Goal: Navigation & Orientation: Find specific page/section

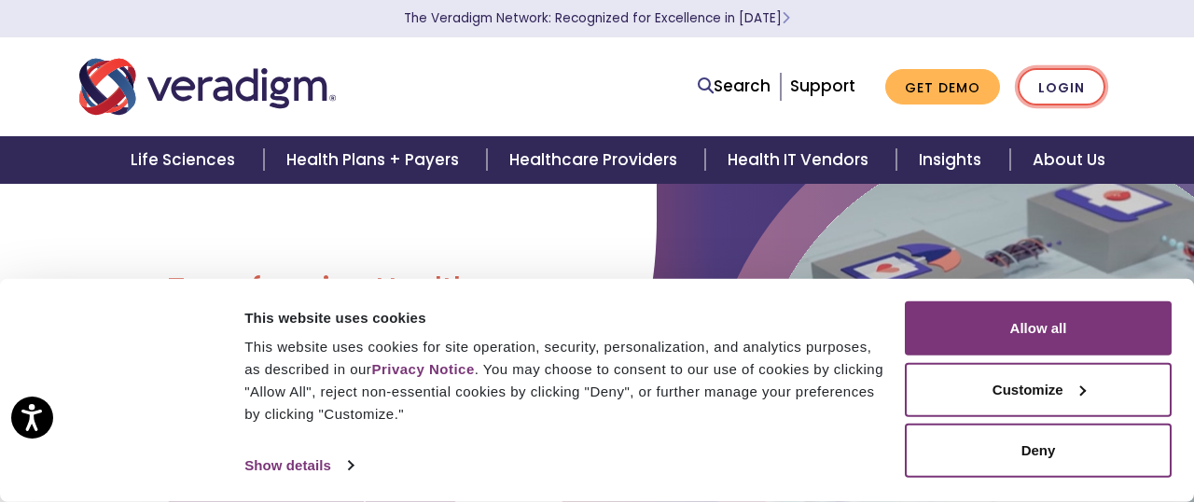
click at [1056, 97] on link "Login" at bounding box center [1062, 87] width 88 height 38
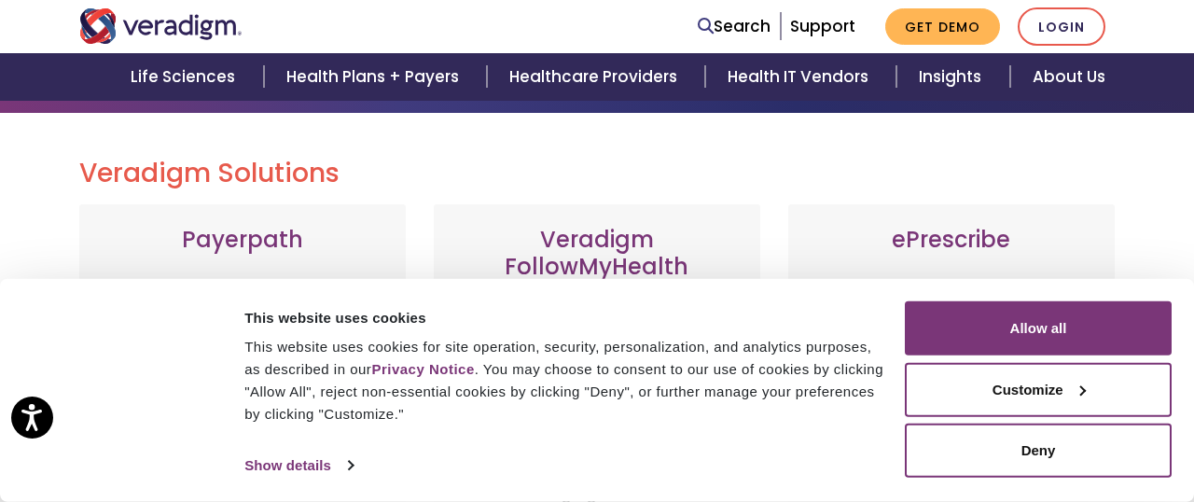
scroll to position [182, 0]
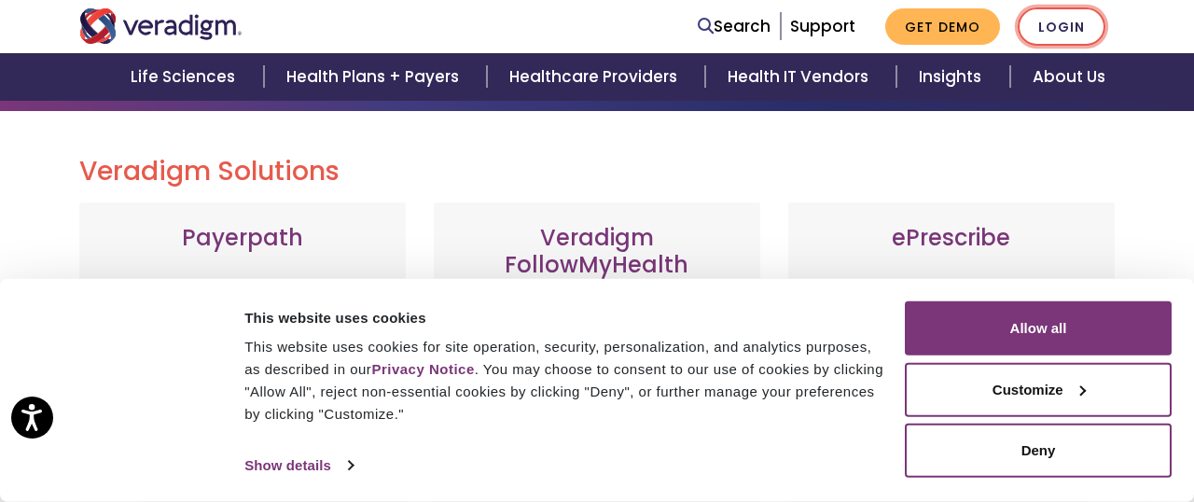
click at [1050, 21] on link "Login" at bounding box center [1062, 26] width 88 height 38
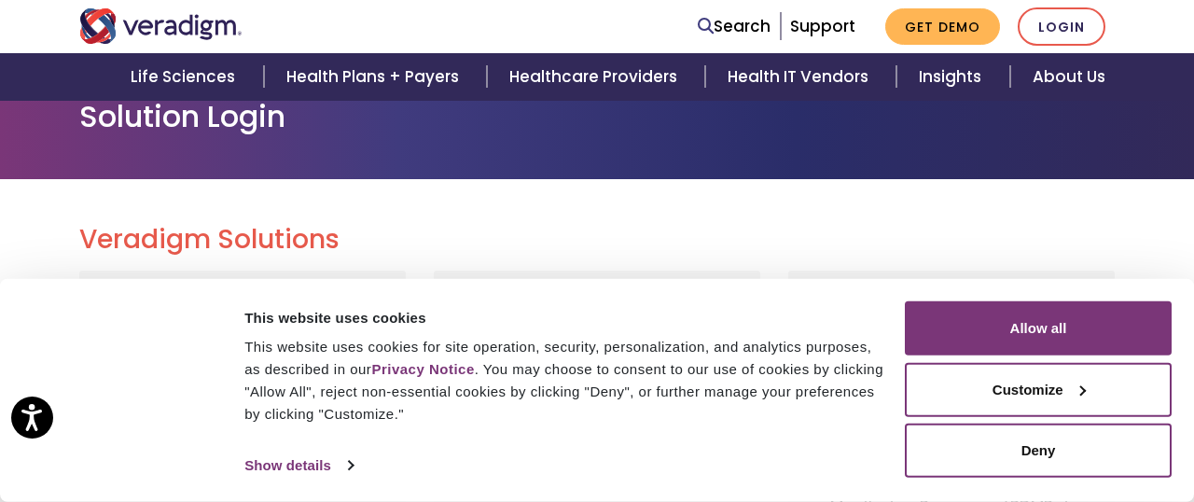
scroll to position [115, 0]
click at [796, 469] on div "Consent Selection Necessary Preferences Statistics Marketing Show details" at bounding box center [573, 466] width 666 height 28
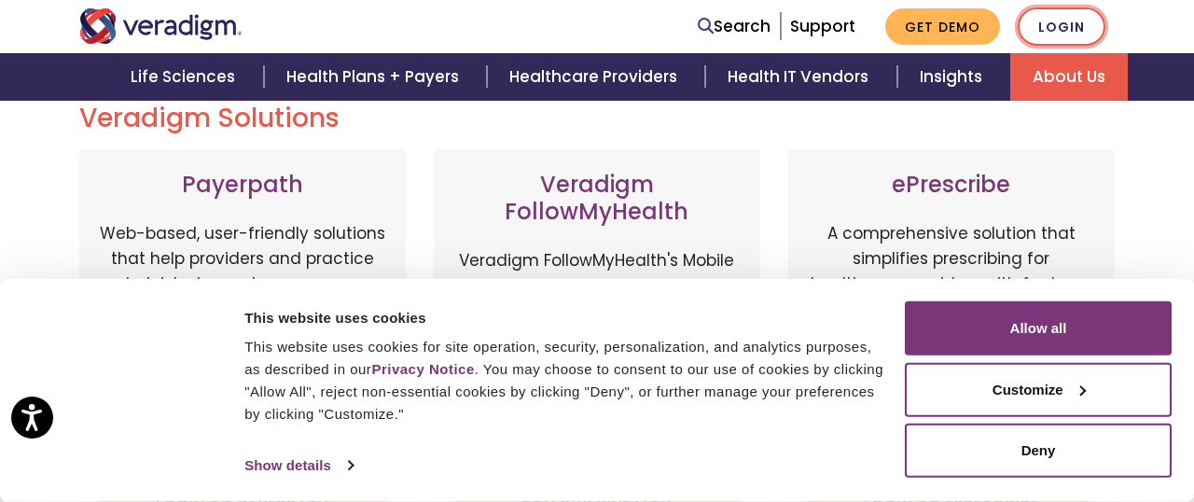
scroll to position [234, 0]
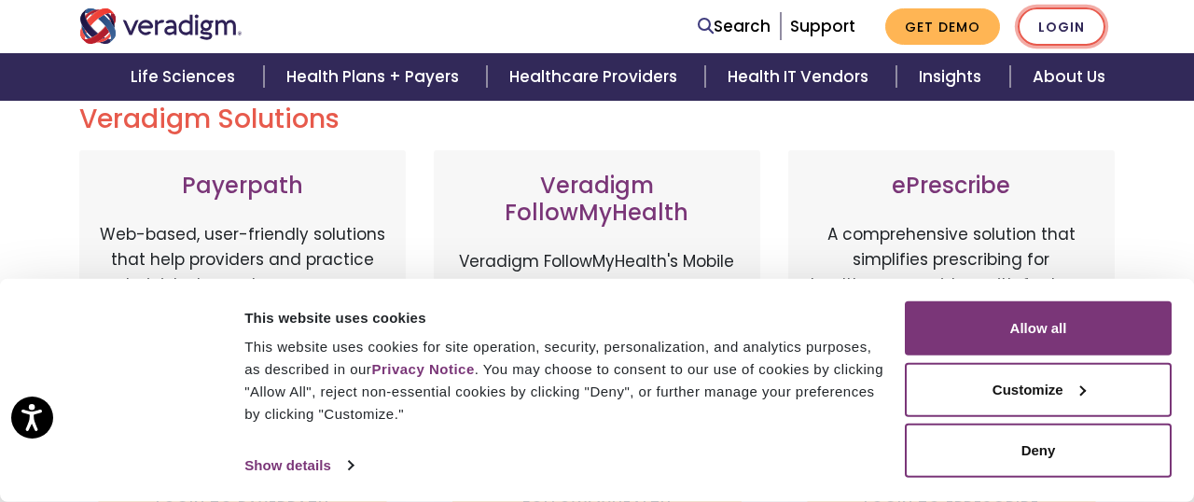
click at [1070, 29] on link "Login" at bounding box center [1062, 26] width 88 height 38
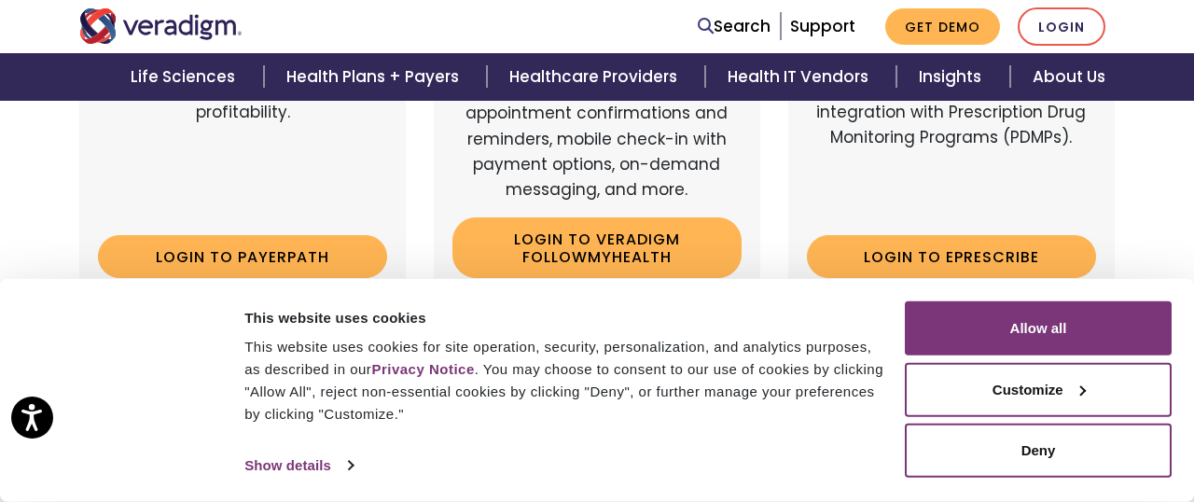
scroll to position [490, 0]
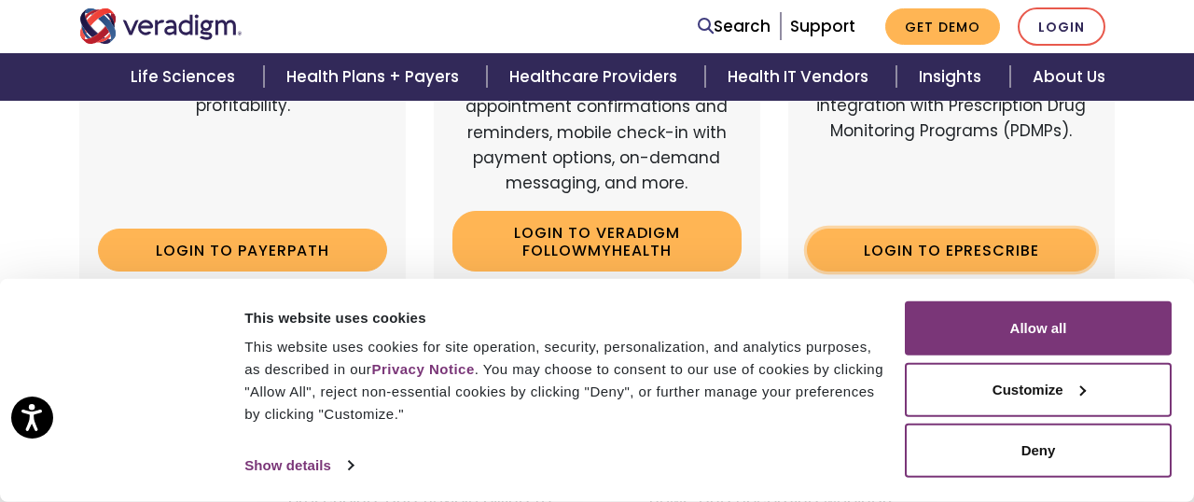
click at [980, 243] on link "Login to ePrescribe" at bounding box center [951, 250] width 289 height 43
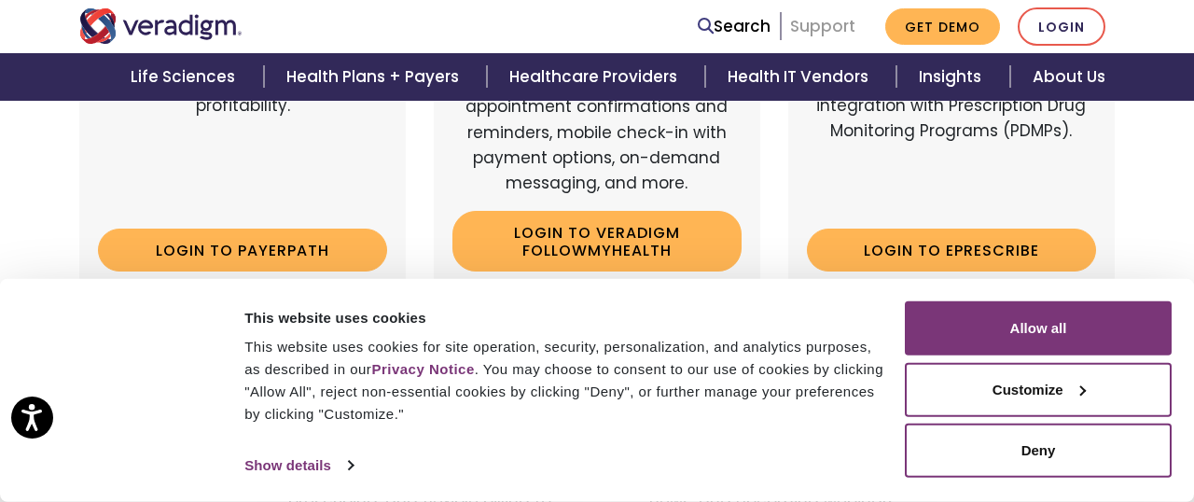
click at [820, 30] on link "Support" at bounding box center [822, 26] width 65 height 22
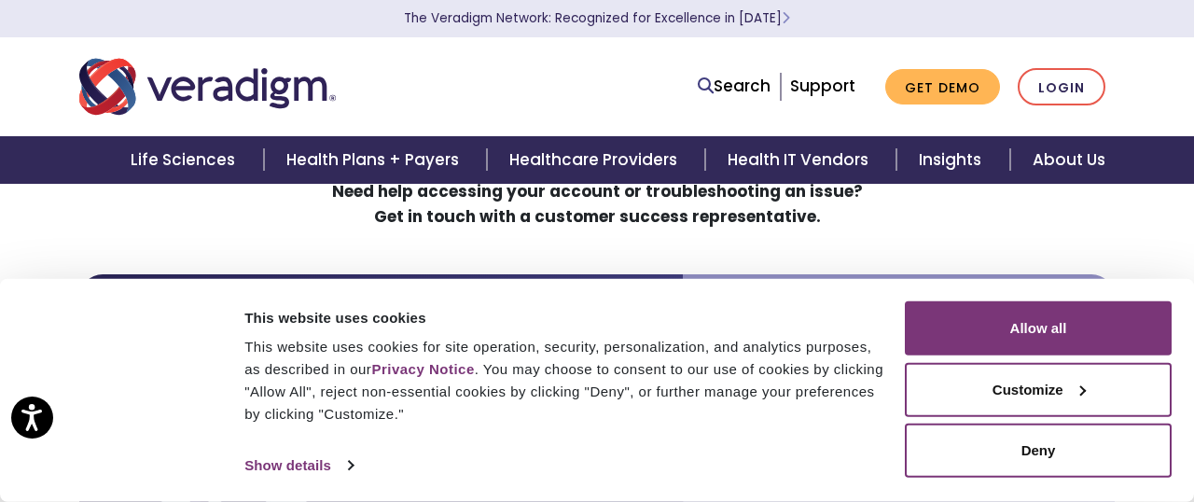
scroll to position [85, 0]
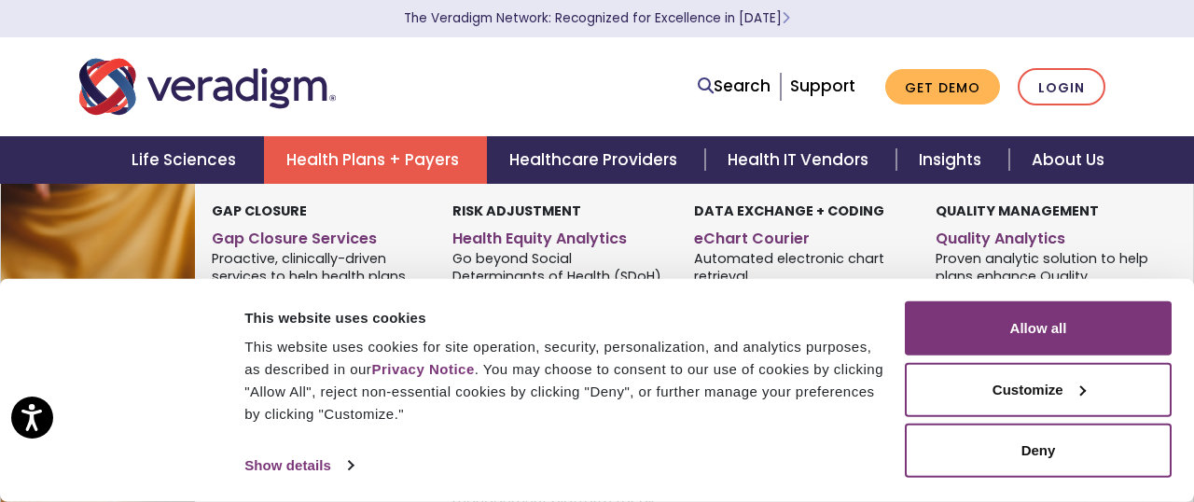
click at [413, 160] on link "Health Plans + Payers" at bounding box center [375, 160] width 223 height 48
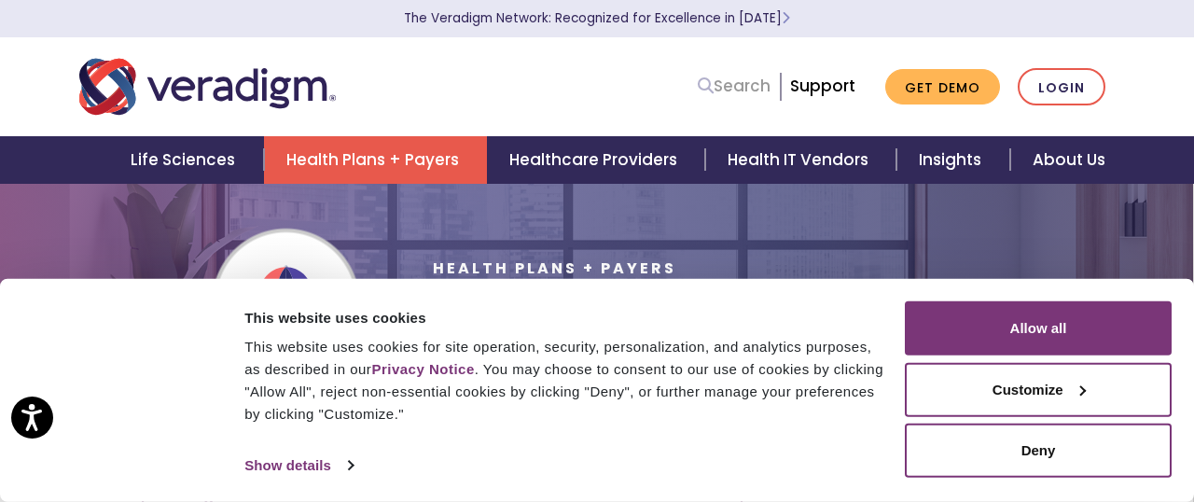
scroll to position [0, 1]
click at [808, 88] on link "Support" at bounding box center [822, 86] width 65 height 22
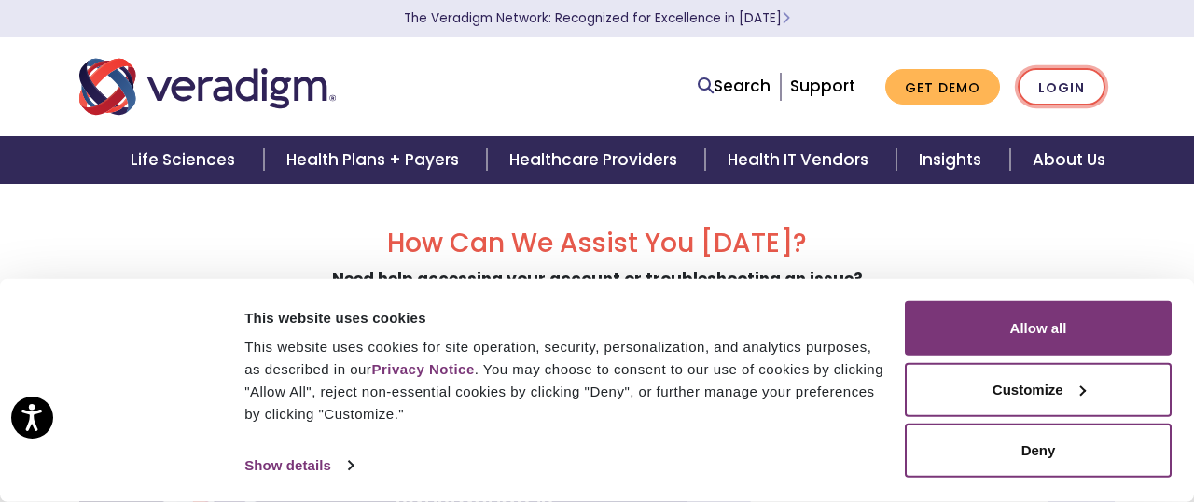
click at [1050, 88] on link "Login" at bounding box center [1062, 87] width 88 height 38
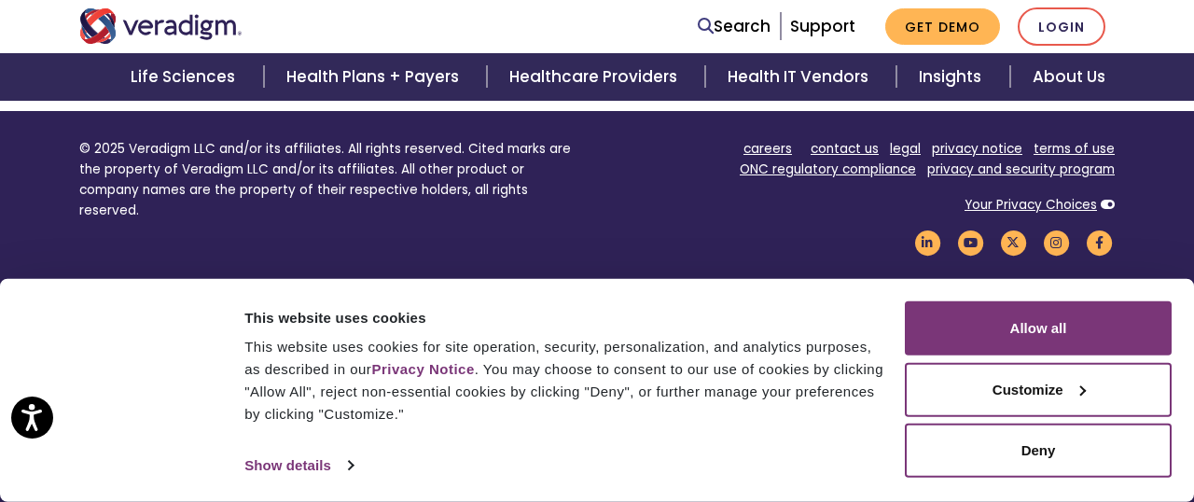
scroll to position [1376, 0]
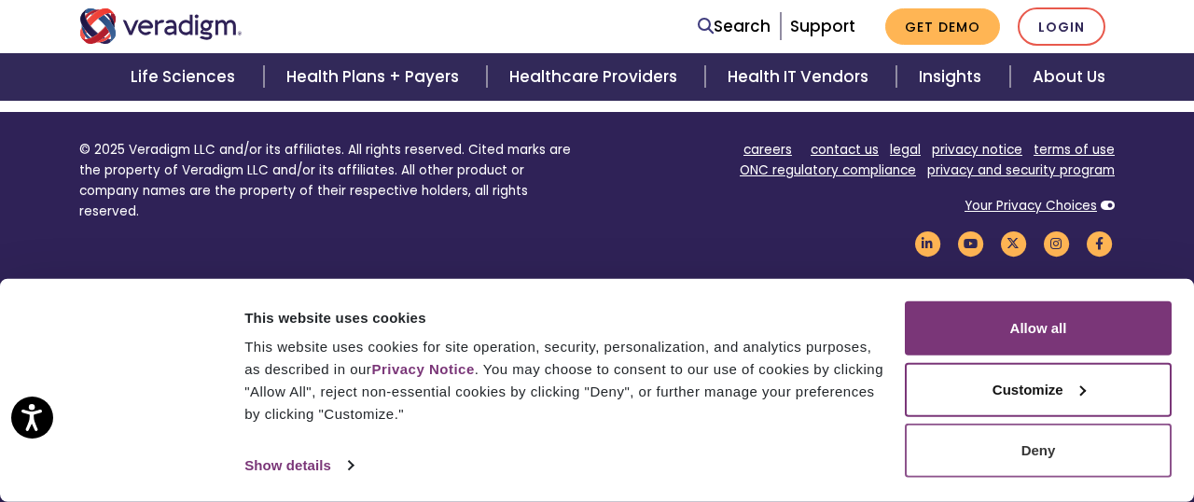
click at [1001, 436] on button "Deny" at bounding box center [1038, 451] width 267 height 54
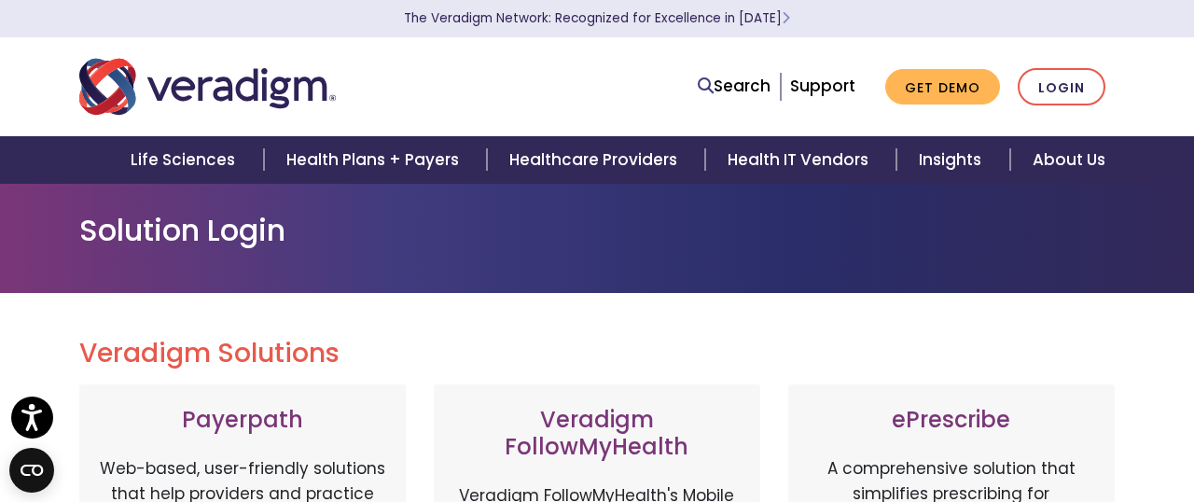
scroll to position [0, 0]
click at [1052, 97] on link "Login" at bounding box center [1062, 87] width 88 height 38
